Goal: Navigation & Orientation: Go to known website

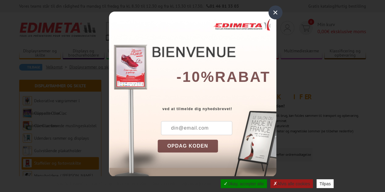
click at [304, 45] on div "× -10% rabat ved at tilmelde dig nyhedsbrevet! OPDAG KODEN Copier le code Conti…" at bounding box center [192, 93] width 385 height 186
click at [273, 12] on font "×" at bounding box center [274, 12] width 5 height 10
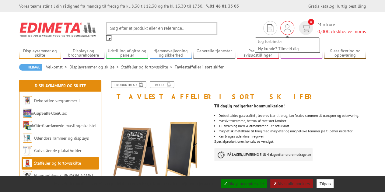
click at [284, 25] on img at bounding box center [287, 27] width 7 height 7
